Goal: Find contact information: Find contact information

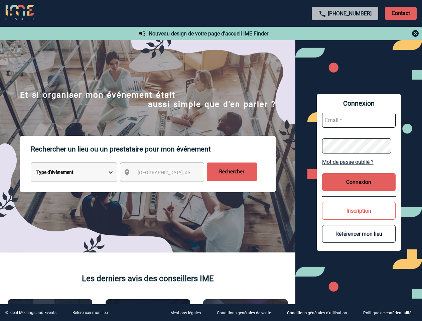
click at [211, 160] on p "Rechercher un lieu ou un prestataire pour mon événement" at bounding box center [153, 149] width 245 height 27
click at [401, 13] on p "Contact" at bounding box center [401, 13] width 32 height 13
click at [345, 33] on div at bounding box center [345, 33] width 149 height 8
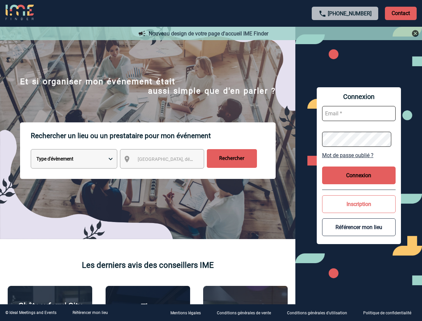
click at [168, 174] on div at bounding box center [196, 149] width 392 height 298
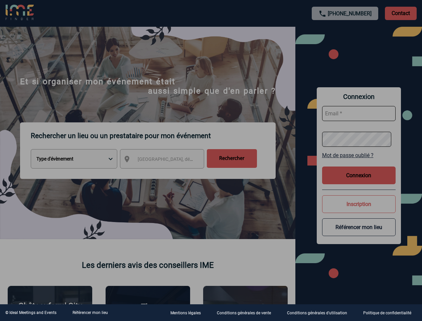
click at [359, 162] on body "[PHONE_NUMBER] Contact Contact Nouveau design de votre page d'accueil IME Finde…" at bounding box center [211, 160] width 422 height 321
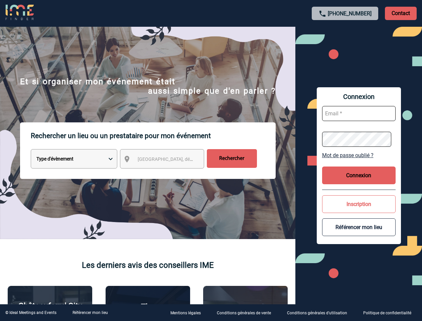
click at [359, 182] on button "Connexion" at bounding box center [359, 176] width 74 height 18
click at [359, 211] on button "Inscription" at bounding box center [359, 204] width 74 height 18
click at [239, 182] on div at bounding box center [119, 91] width 239 height 182
click at [90, 313] on link "Référencer mon lieu" at bounding box center [90, 312] width 35 height 5
